Goal: Transaction & Acquisition: Book appointment/travel/reservation

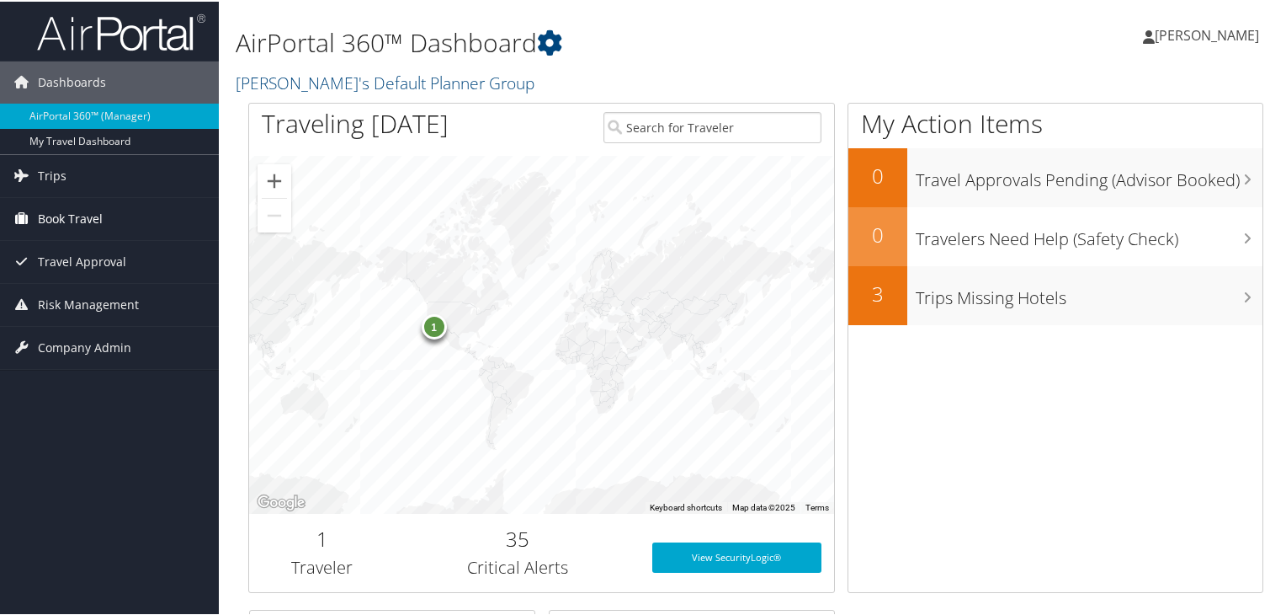
click at [101, 222] on span "Book Travel" at bounding box center [70, 217] width 65 height 42
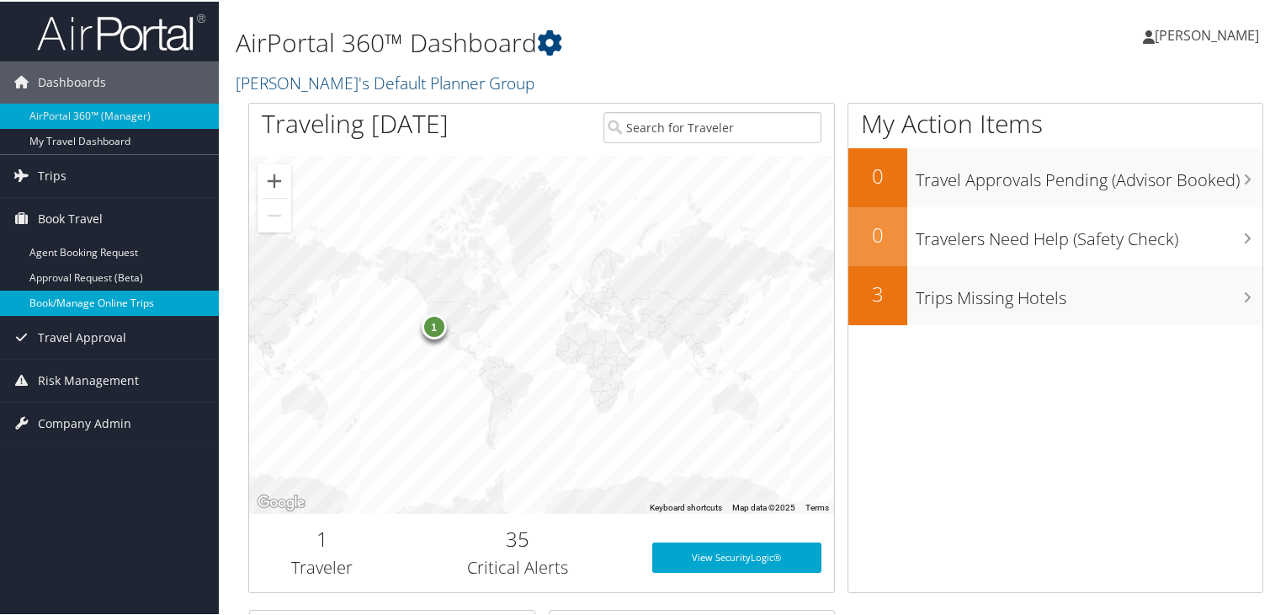
click at [109, 306] on link "Book/Manage Online Trips" at bounding box center [109, 301] width 219 height 25
